Goal: Go to known website: Access a specific website the user already knows

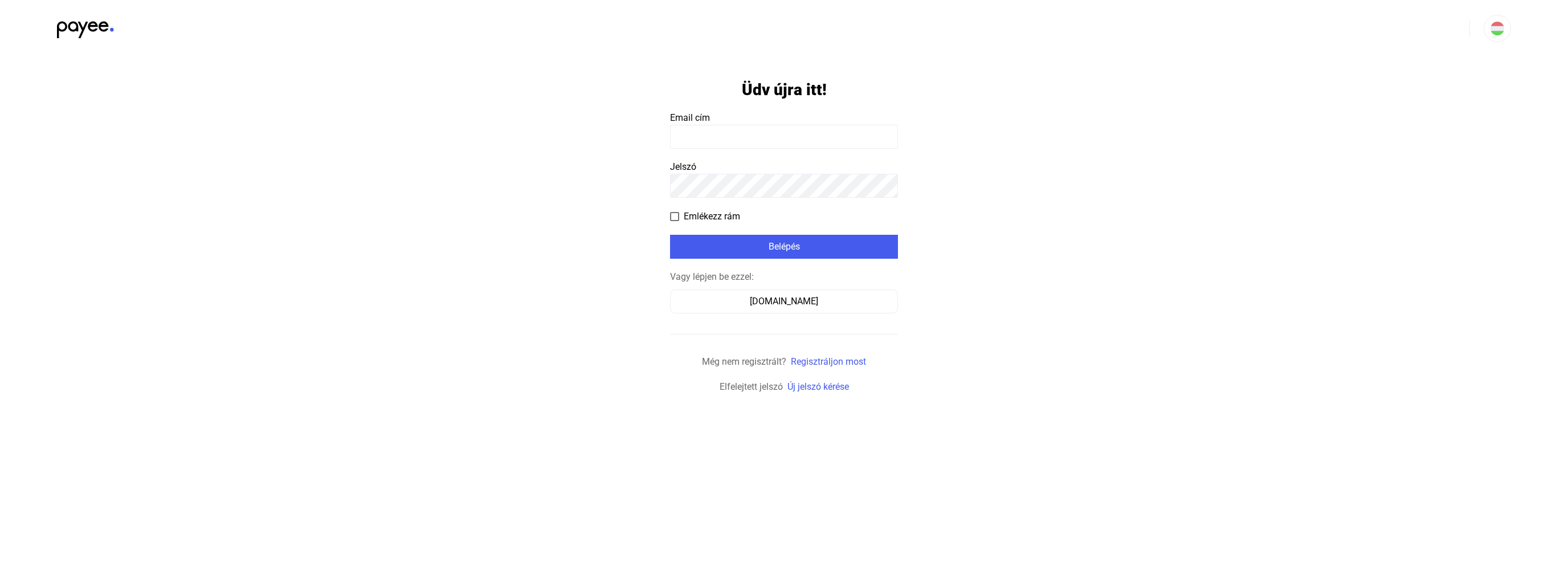
click at [692, 141] on input at bounding box center [784, 137] width 228 height 24
click at [779, 303] on div "[DOMAIN_NAME]" at bounding box center [784, 302] width 220 height 14
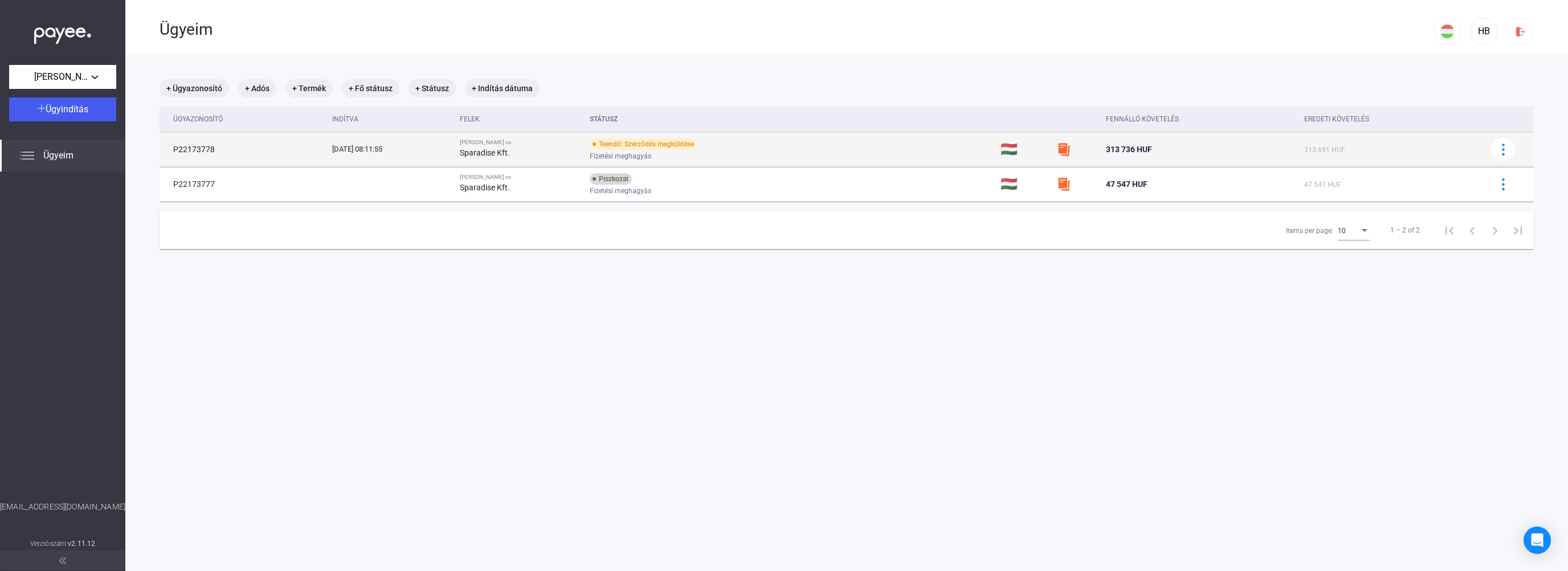
click at [581, 153] on div "Sparadise Kft." at bounding box center [520, 153] width 121 height 14
